Goal: Task Accomplishment & Management: Manage account settings

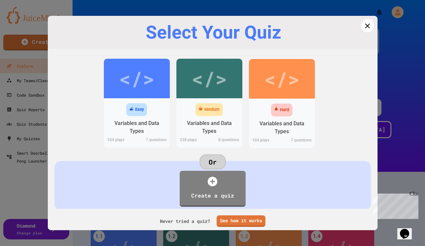
scroll to position [8, 0]
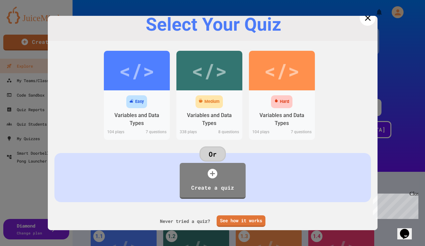
click at [367, 18] on icon at bounding box center [367, 18] width 10 height 10
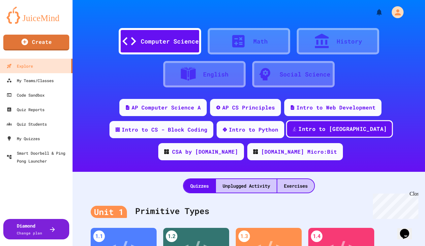
click at [310, 128] on div "Intro to [GEOGRAPHIC_DATA]" at bounding box center [342, 129] width 88 height 8
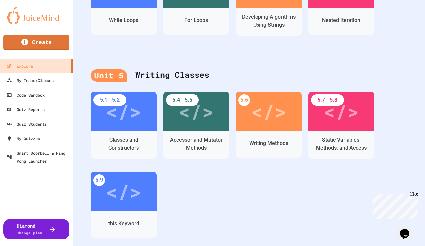
scroll to position [800, 0]
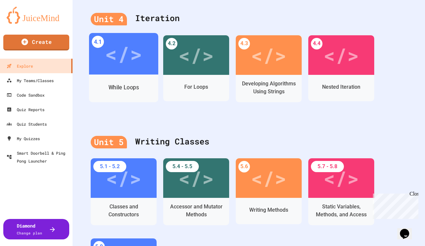
click at [133, 65] on div "</>" at bounding box center [123, 53] width 37 height 31
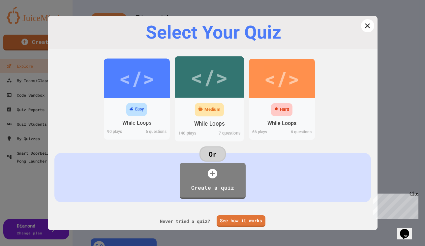
click at [199, 70] on div "</>" at bounding box center [208, 76] width 37 height 31
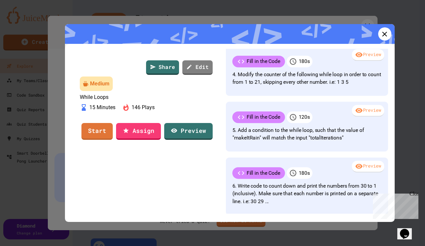
scroll to position [158, 0]
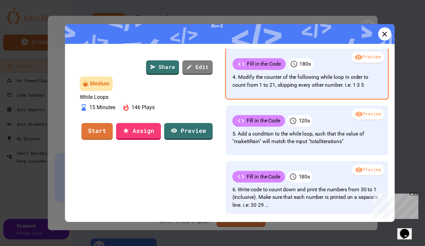
click at [327, 86] on p "4. Modify the counter of the following while loop in order to count from 1 to 2…" at bounding box center [306, 81] width 149 height 16
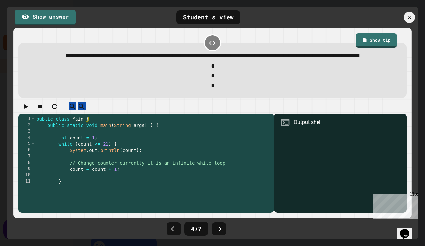
scroll to position [0, 0]
click at [28, 109] on icon "button" at bounding box center [26, 106] width 4 height 5
click at [201, 17] on div "Student's view" at bounding box center [208, 17] width 64 height 14
click at [30, 110] on icon "button" at bounding box center [26, 106] width 8 height 8
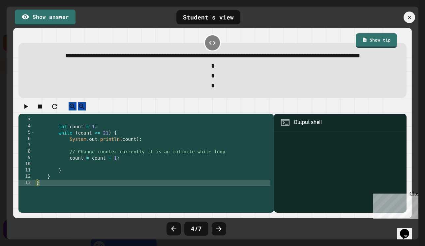
scroll to position [13, 0]
click at [213, 43] on icon at bounding box center [212, 43] width 8 height 8
click at [57, 18] on link "Show answer" at bounding box center [44, 17] width 61 height 16
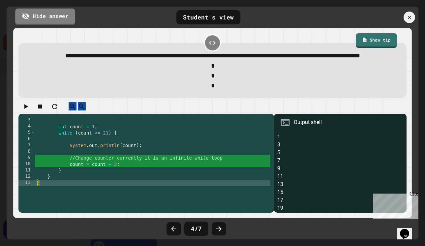
click at [57, 18] on link "Hide answer" at bounding box center [45, 16] width 60 height 16
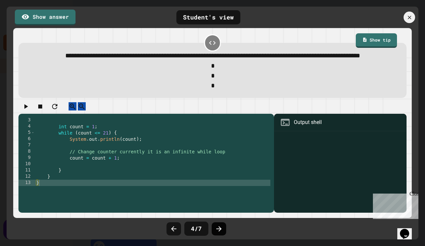
click at [221, 230] on icon at bounding box center [219, 229] width 8 height 8
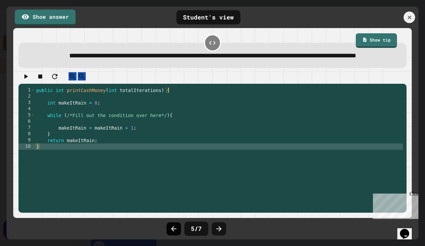
click at [174, 230] on icon at bounding box center [174, 229] width 8 height 8
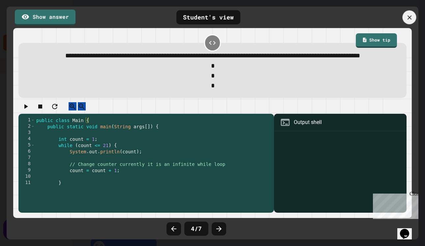
click at [411, 19] on icon at bounding box center [409, 17] width 4 height 4
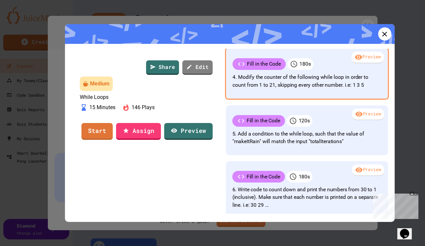
click at [326, 71] on div at bounding box center [347, 65] width 68 height 14
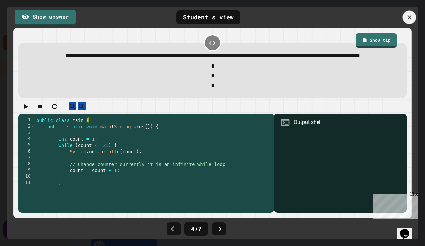
click at [408, 18] on icon at bounding box center [409, 17] width 4 height 4
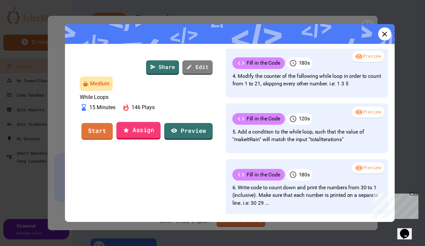
click at [137, 139] on link "Assign" at bounding box center [138, 131] width 44 height 18
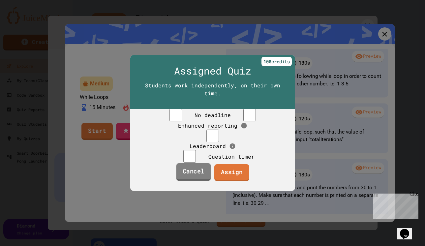
click at [192, 181] on link "Cancel" at bounding box center [193, 172] width 35 height 18
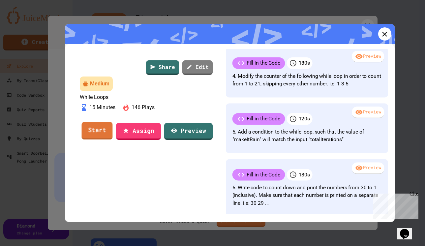
click at [92, 139] on link "Start" at bounding box center [96, 131] width 31 height 18
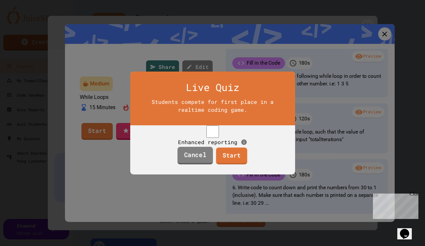
click at [195, 164] on link "Cancel" at bounding box center [195, 156] width 36 height 18
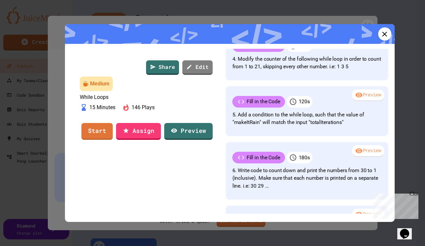
scroll to position [174, 0]
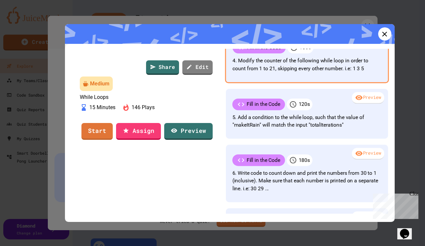
click at [314, 72] on p "4. Modify the counter of the following while loop in order to count from 1 to 2…" at bounding box center [306, 65] width 149 height 16
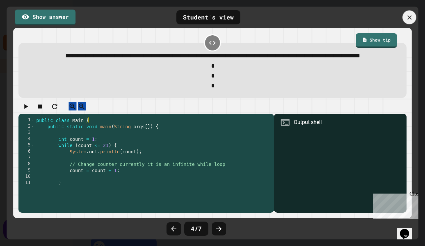
click at [410, 16] on icon at bounding box center [409, 17] width 4 height 4
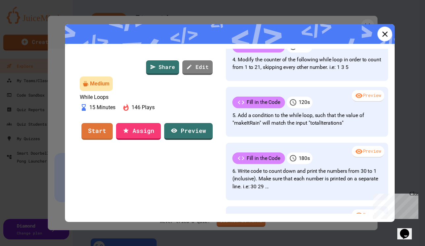
click at [382, 39] on icon at bounding box center [384, 33] width 9 height 9
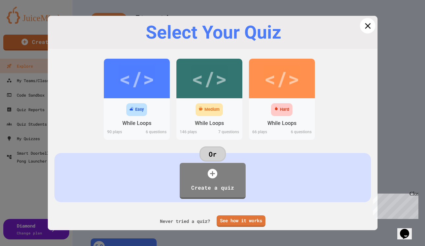
click at [369, 24] on icon at bounding box center [367, 26] width 6 height 6
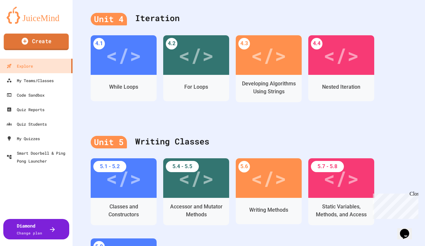
click at [37, 45] on link "Create" at bounding box center [36, 42] width 65 height 16
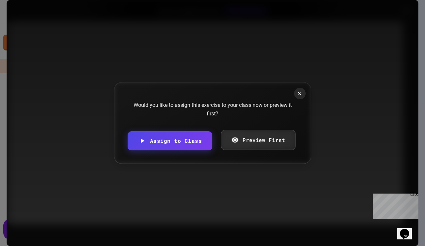
click at [233, 142] on link "Preview First" at bounding box center [258, 140] width 74 height 20
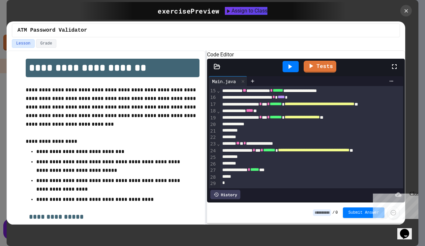
scroll to position [12, 0]
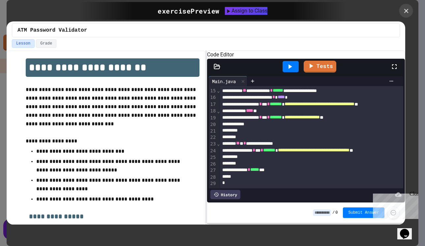
click at [405, 13] on icon at bounding box center [405, 10] width 7 height 7
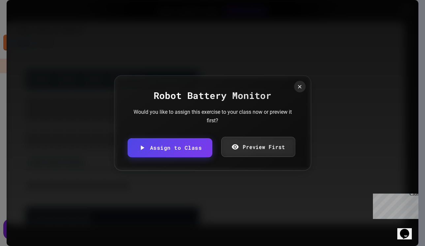
click at [243, 150] on link "Preview First" at bounding box center [258, 147] width 74 height 20
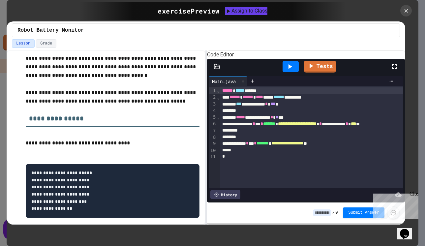
scroll to position [45, 0]
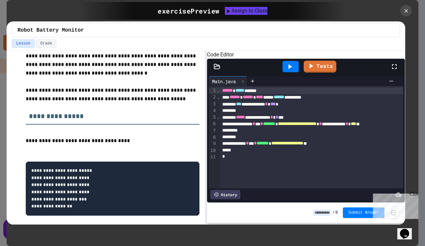
click at [288, 69] on icon at bounding box center [290, 66] width 4 height 5
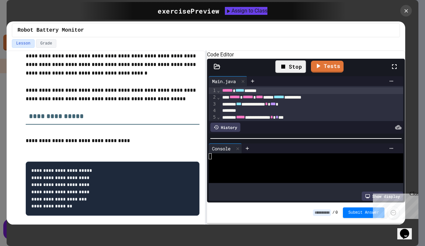
scroll to position [5928, 0]
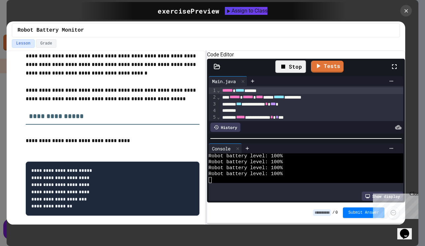
click at [292, 73] on div "Stop" at bounding box center [290, 66] width 31 height 13
click at [415, 194] on div "Close" at bounding box center [413, 195] width 8 height 8
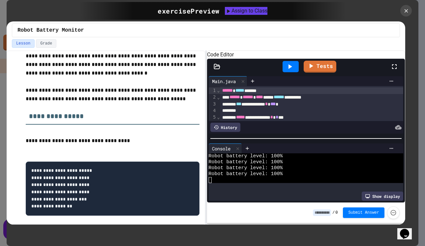
scroll to position [5916, 0]
click at [263, 10] on div "Assign to Class" at bounding box center [245, 11] width 43 height 8
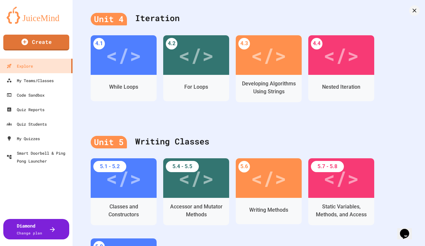
click at [197, 134] on body "We are updating our servers at 9:30PM EST [DATE]. [PERSON_NAME] should continue…" at bounding box center [212, 123] width 425 height 246
type input "**********"
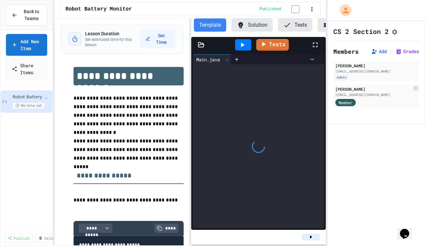
scroll to position [0, 34]
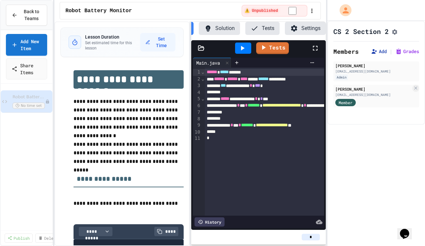
click at [380, 54] on button "Add" at bounding box center [378, 51] width 16 height 7
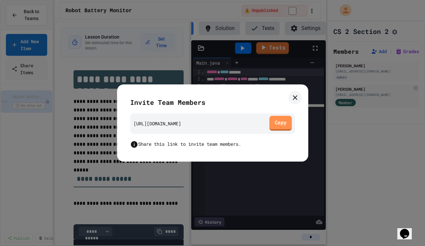
click at [283, 122] on link "Copy" at bounding box center [280, 123] width 22 height 15
click at [295, 97] on icon at bounding box center [295, 98] width 8 height 8
